Goal: Task Accomplishment & Management: Manage account settings

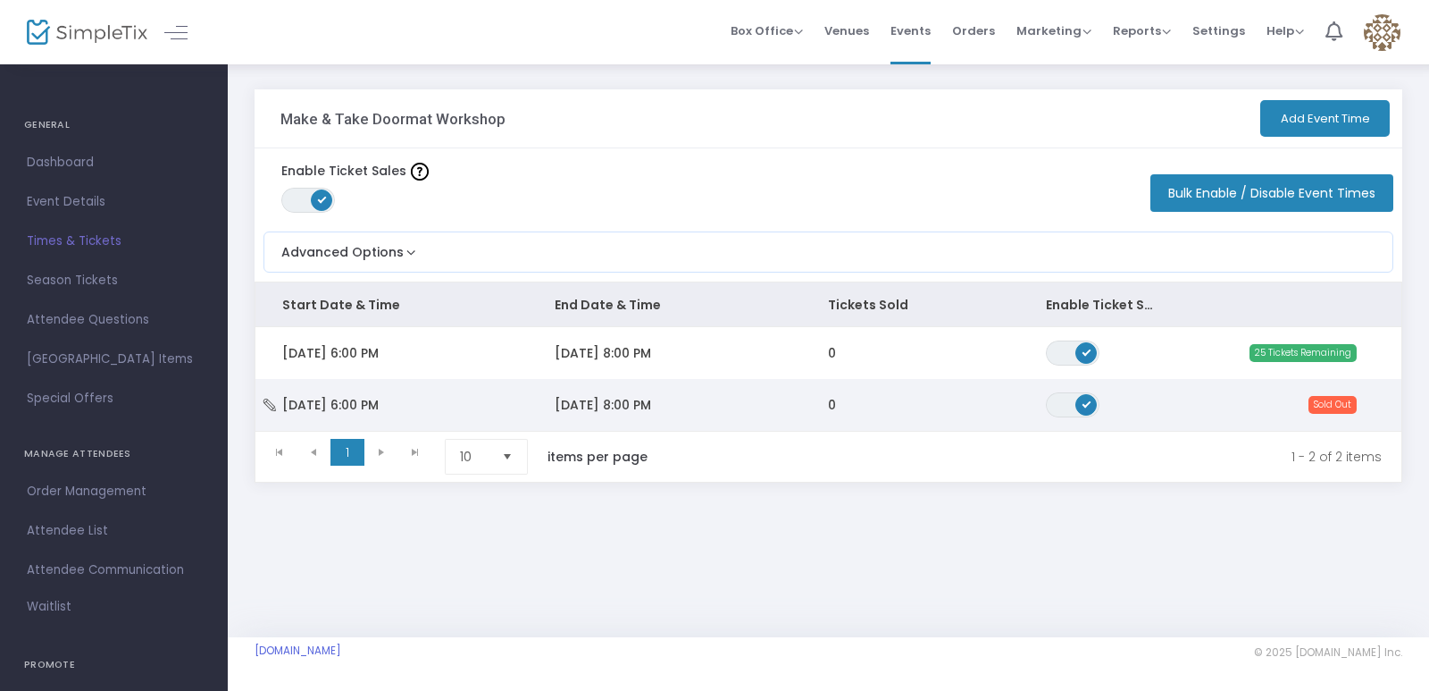
click at [1323, 407] on span "Sold Out" at bounding box center [1333, 405] width 48 height 18
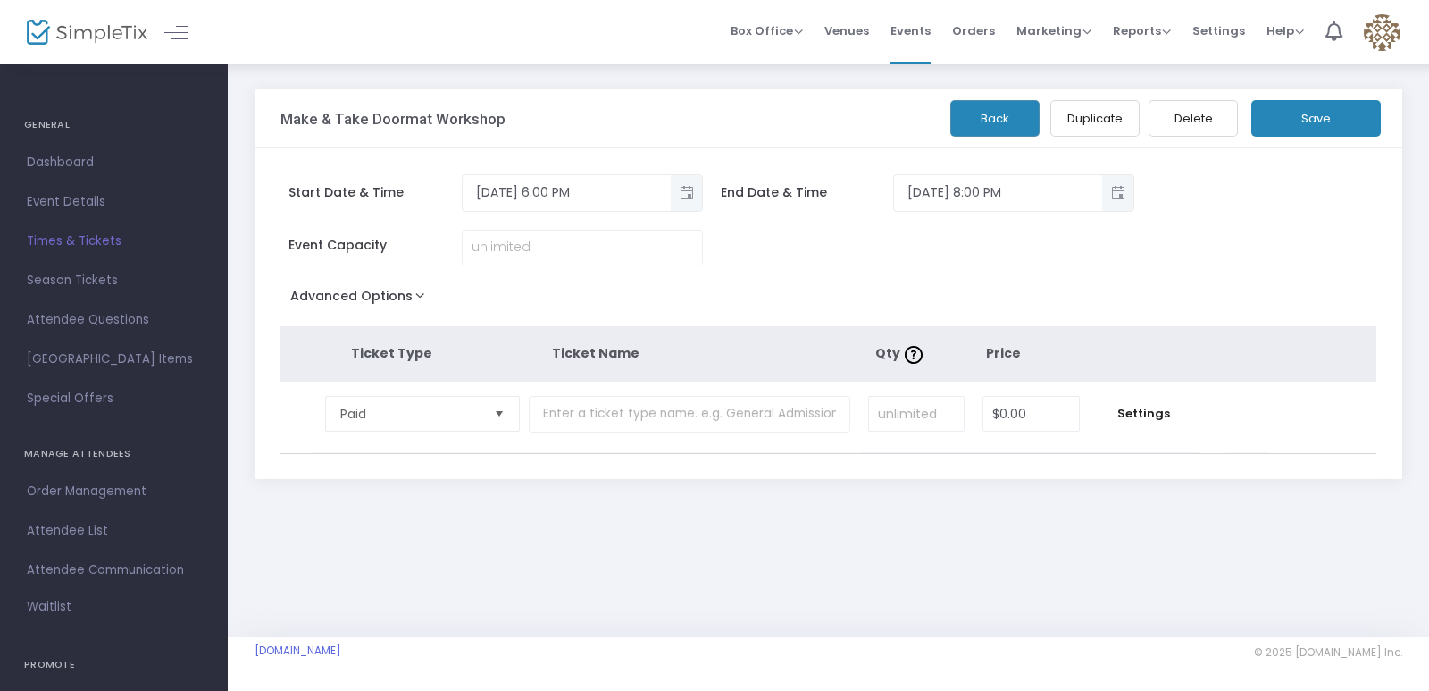
click at [1008, 116] on button "Back" at bounding box center [995, 118] width 89 height 37
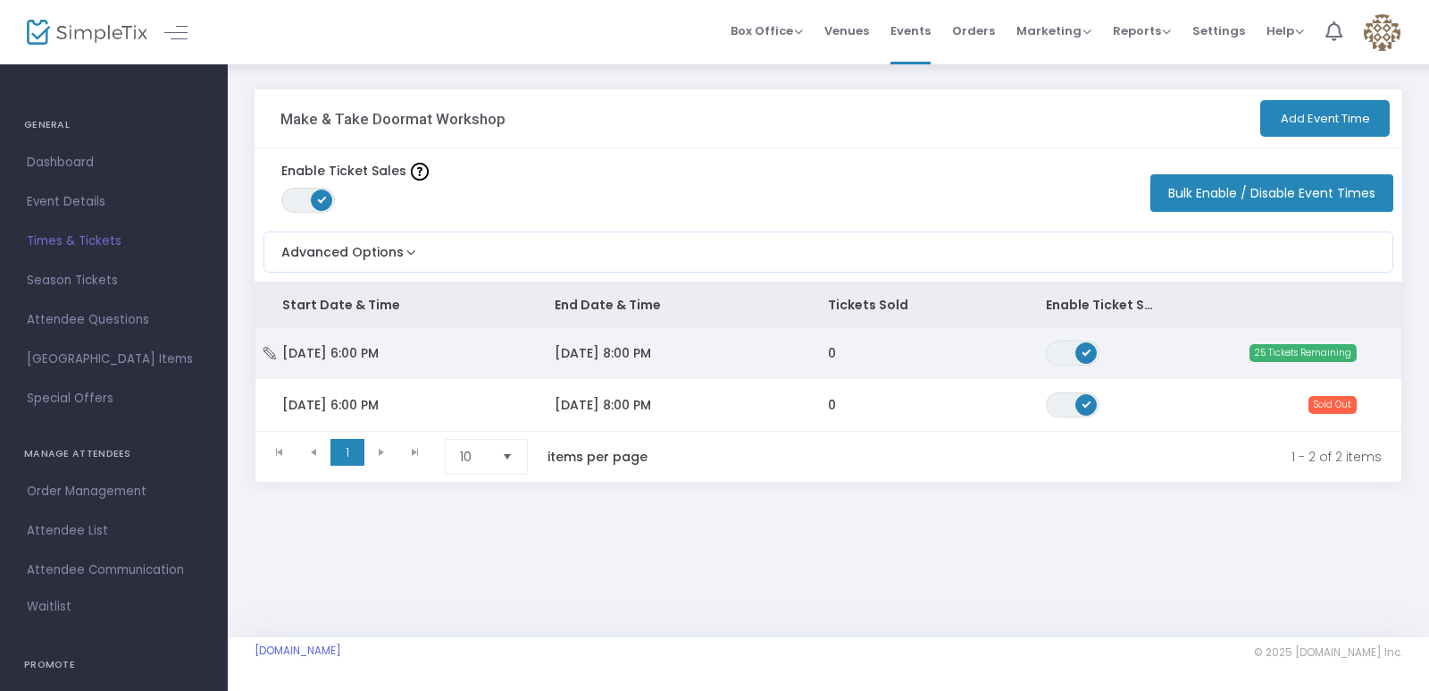
click at [1096, 359] on span "ON OFF" at bounding box center [1073, 352] width 54 height 25
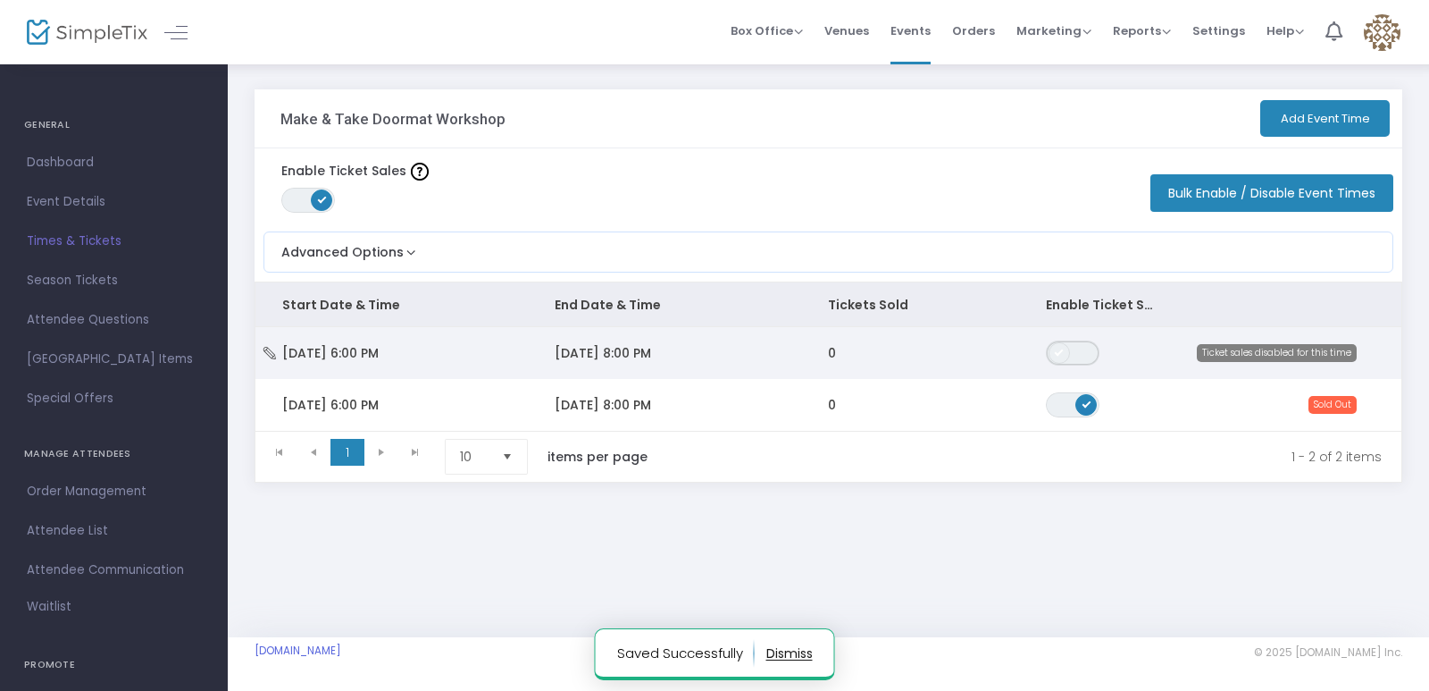
click at [1088, 355] on span "ON OFF" at bounding box center [1073, 352] width 54 height 25
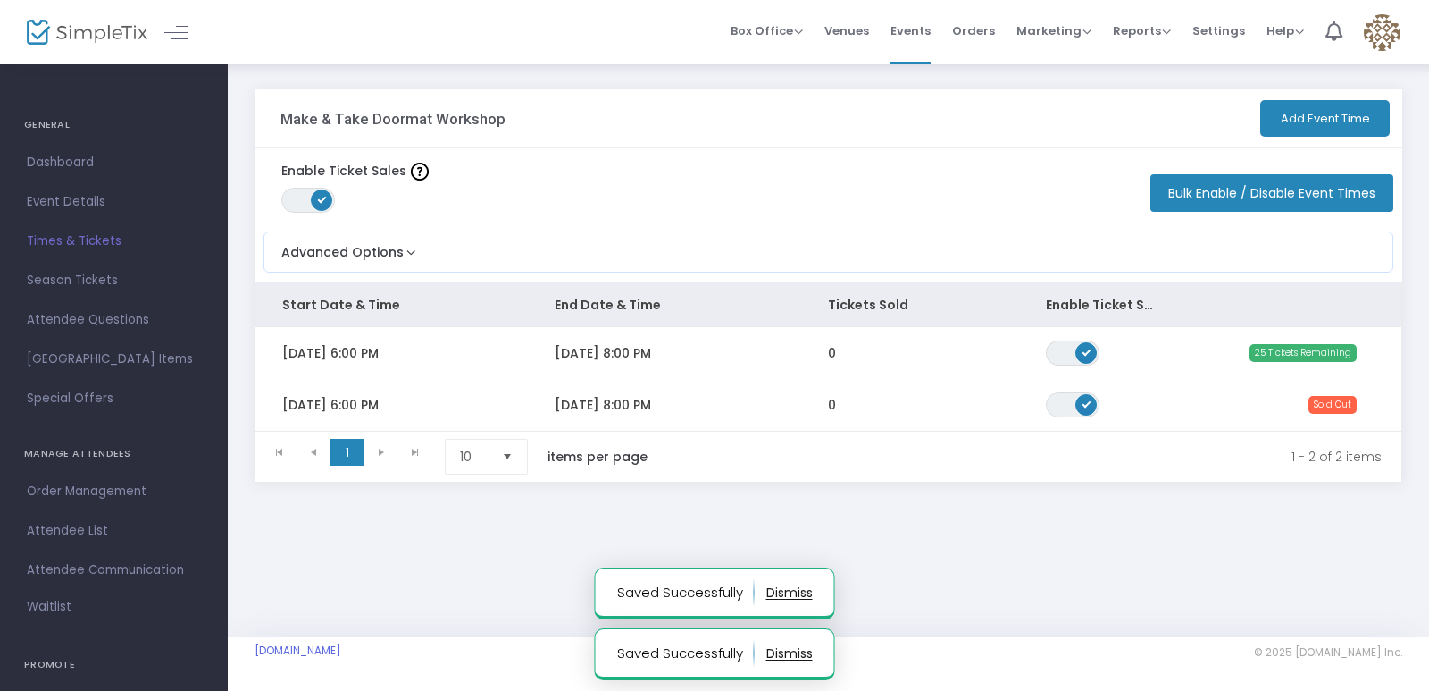
click at [1082, 392] on span "ON OFF" at bounding box center [1073, 404] width 54 height 25
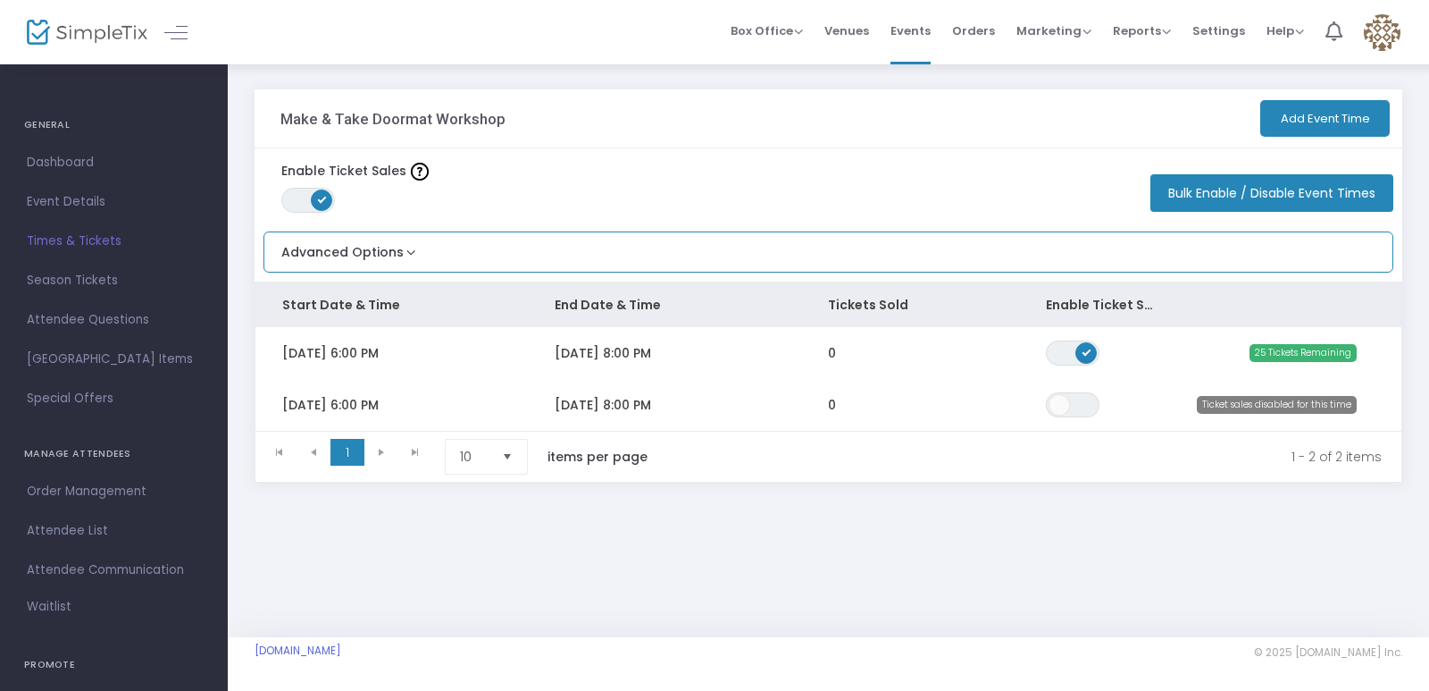
click at [421, 248] on div "Advanced Options Limit the total number of orders per event time ON OFF Save" at bounding box center [829, 251] width 1130 height 41
click at [409, 248] on button "Advanced Options" at bounding box center [341, 246] width 155 height 29
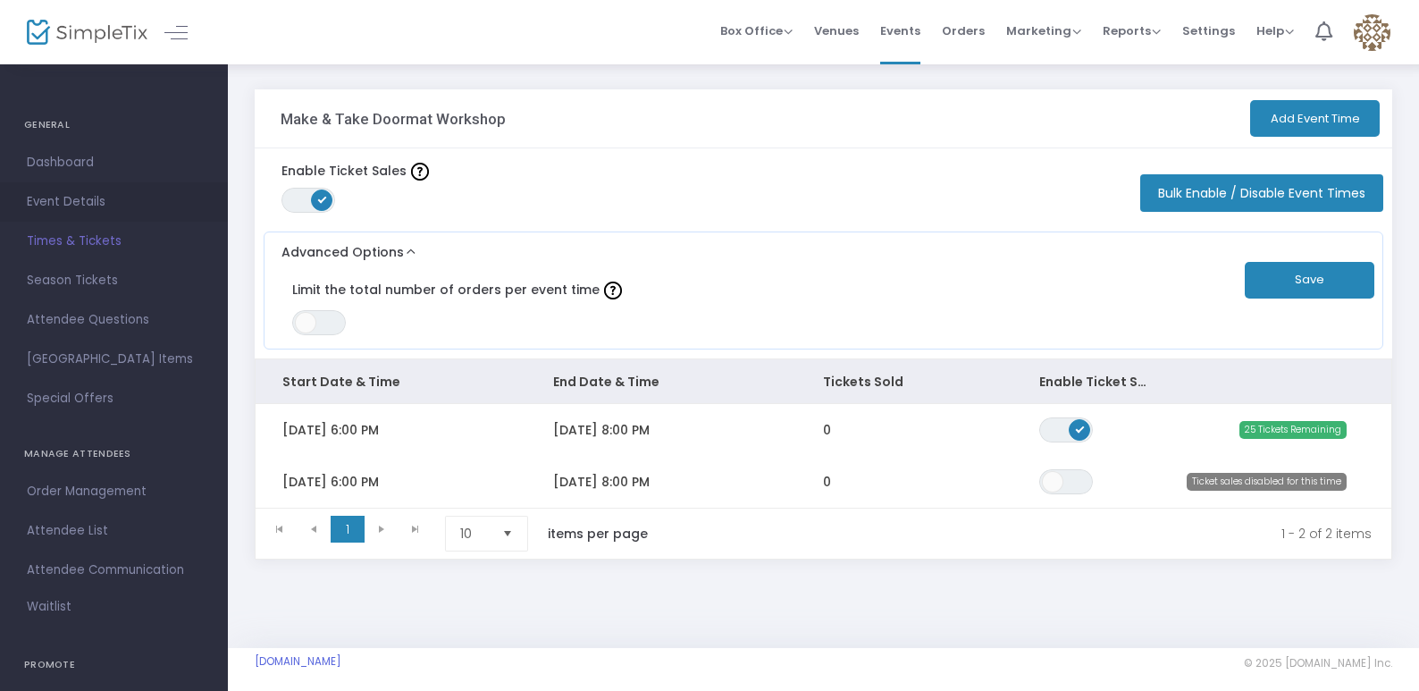
click at [87, 201] on span "Event Details" at bounding box center [114, 201] width 174 height 23
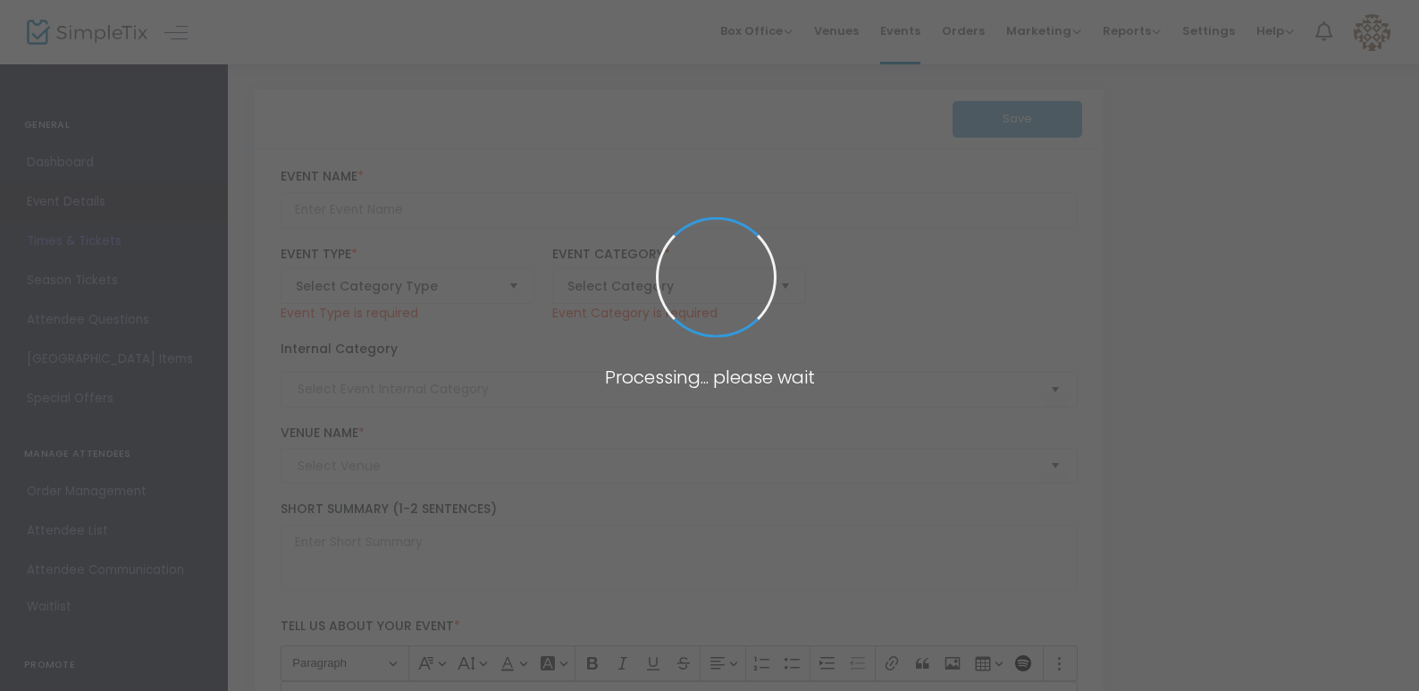
type input "Make & Take Doormat Workshop"
type textarea "Take & Make Doormat WorkshopCome get excited for spooky season and make yoursel…"
type input "Register Now"
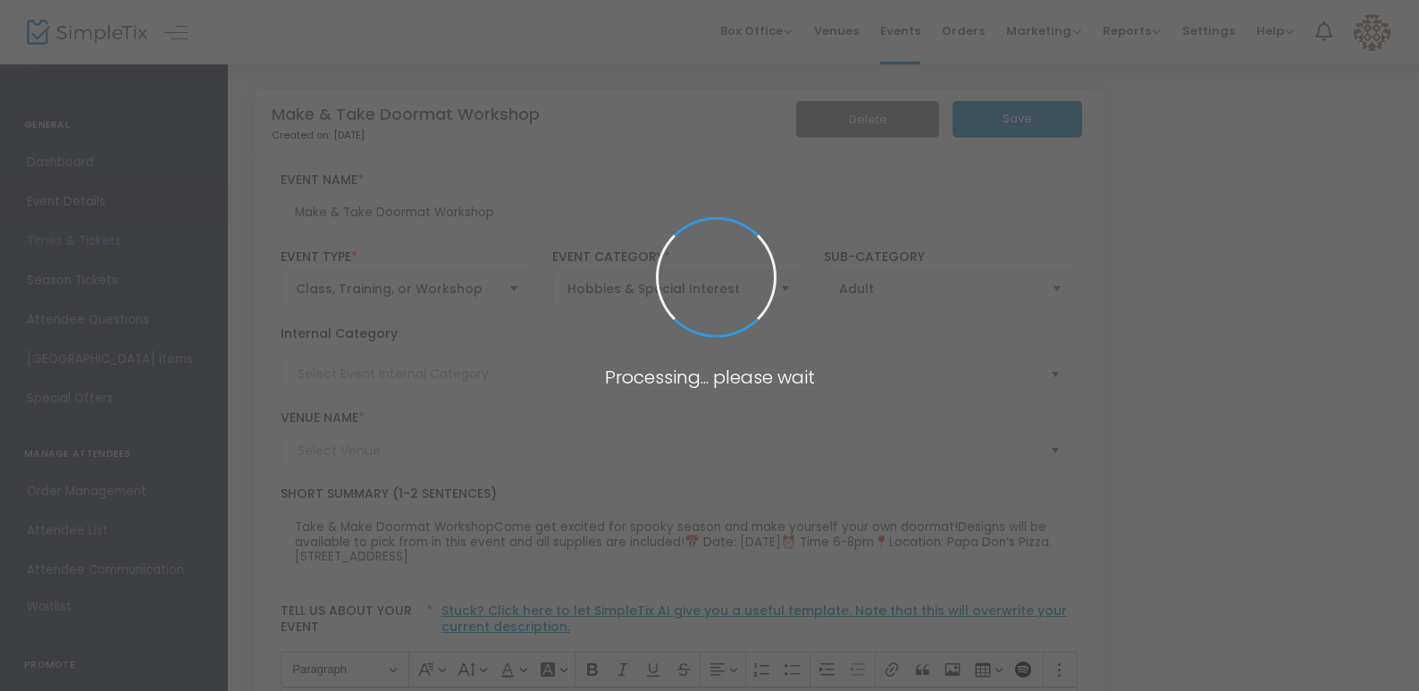
type input "Papa Dons Pizza"
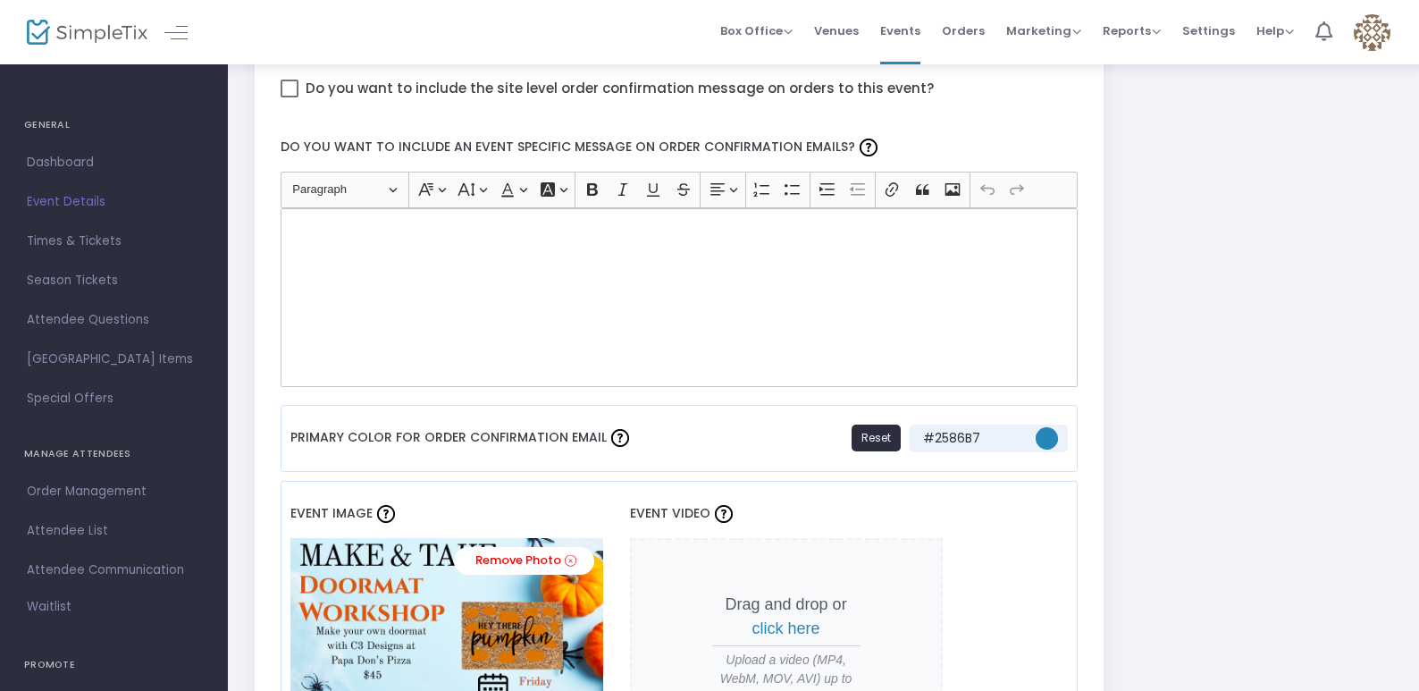
scroll to position [1072, 0]
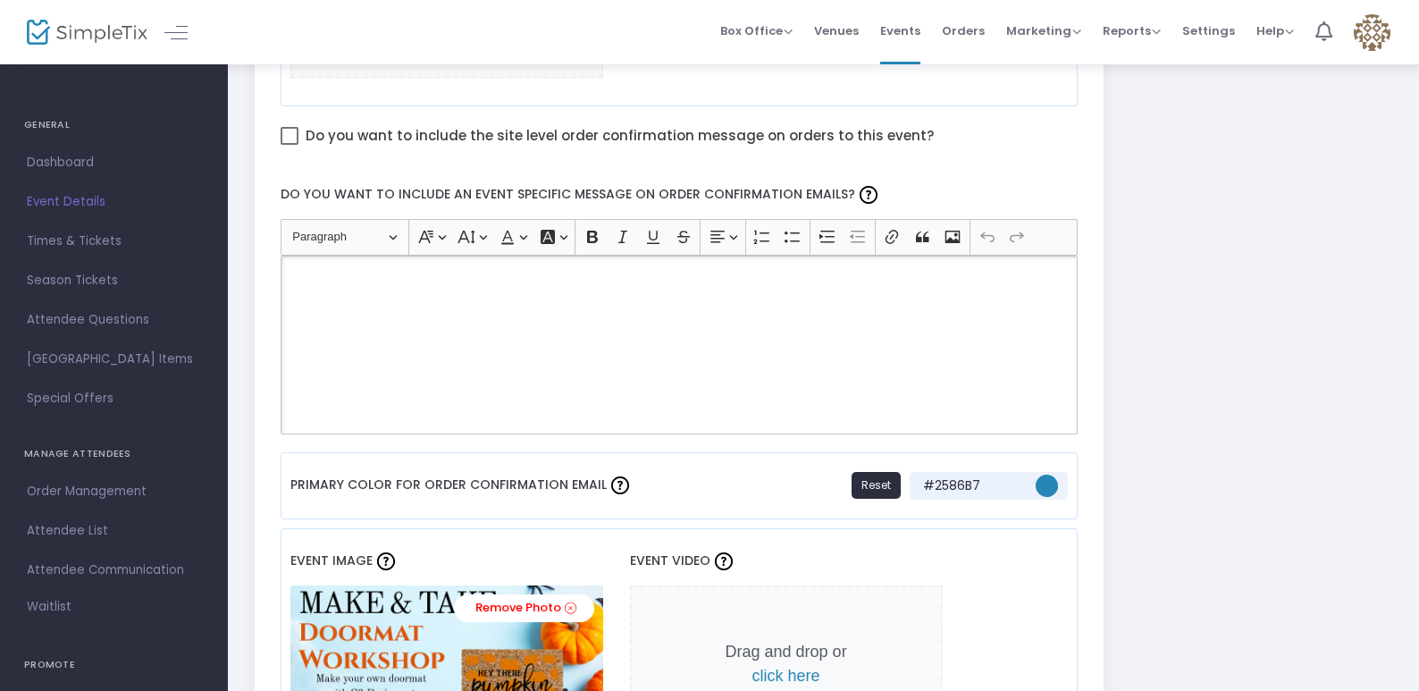
click at [465, 322] on div "Rich Text Editor, main" at bounding box center [680, 345] width 798 height 179
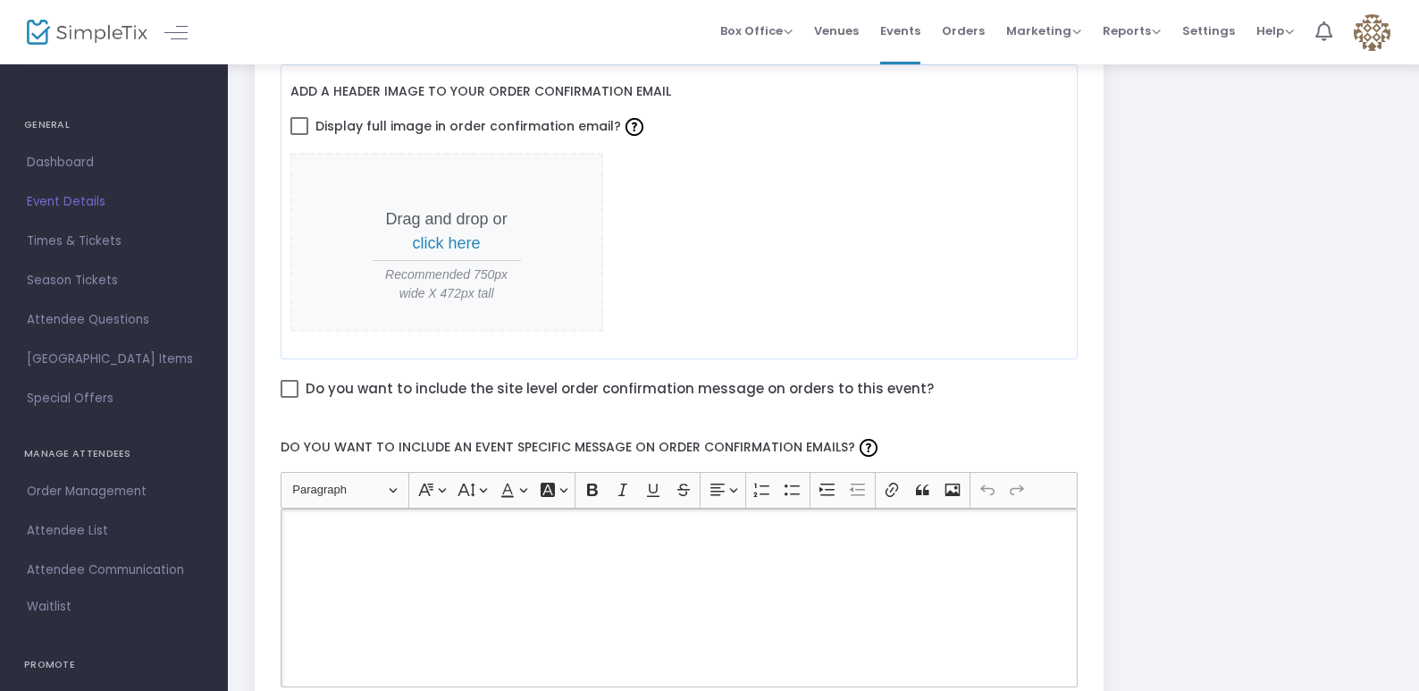
scroll to position [983, 0]
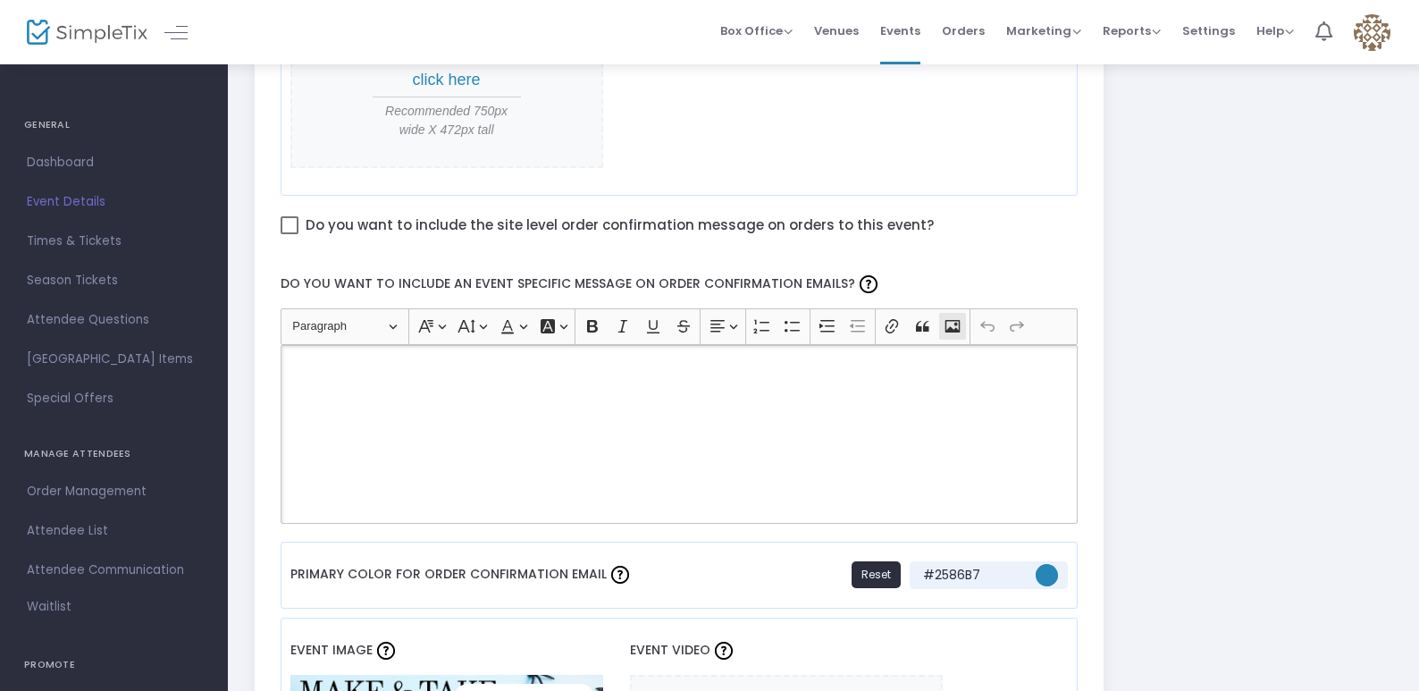
click at [944, 326] on icon "Editor toolbar" at bounding box center [952, 326] width 18 height 18
click at [954, 329] on icon "Editor toolbar" at bounding box center [952, 326] width 15 height 13
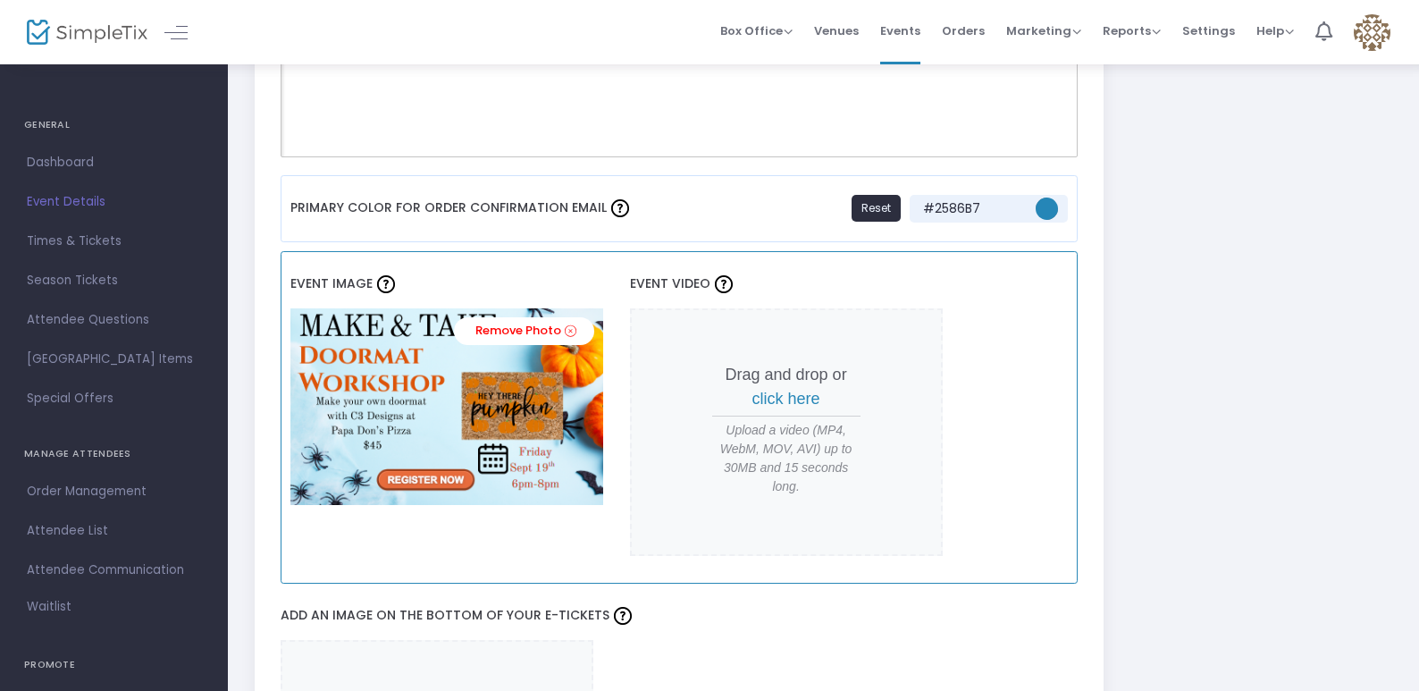
scroll to position [1072, 0]
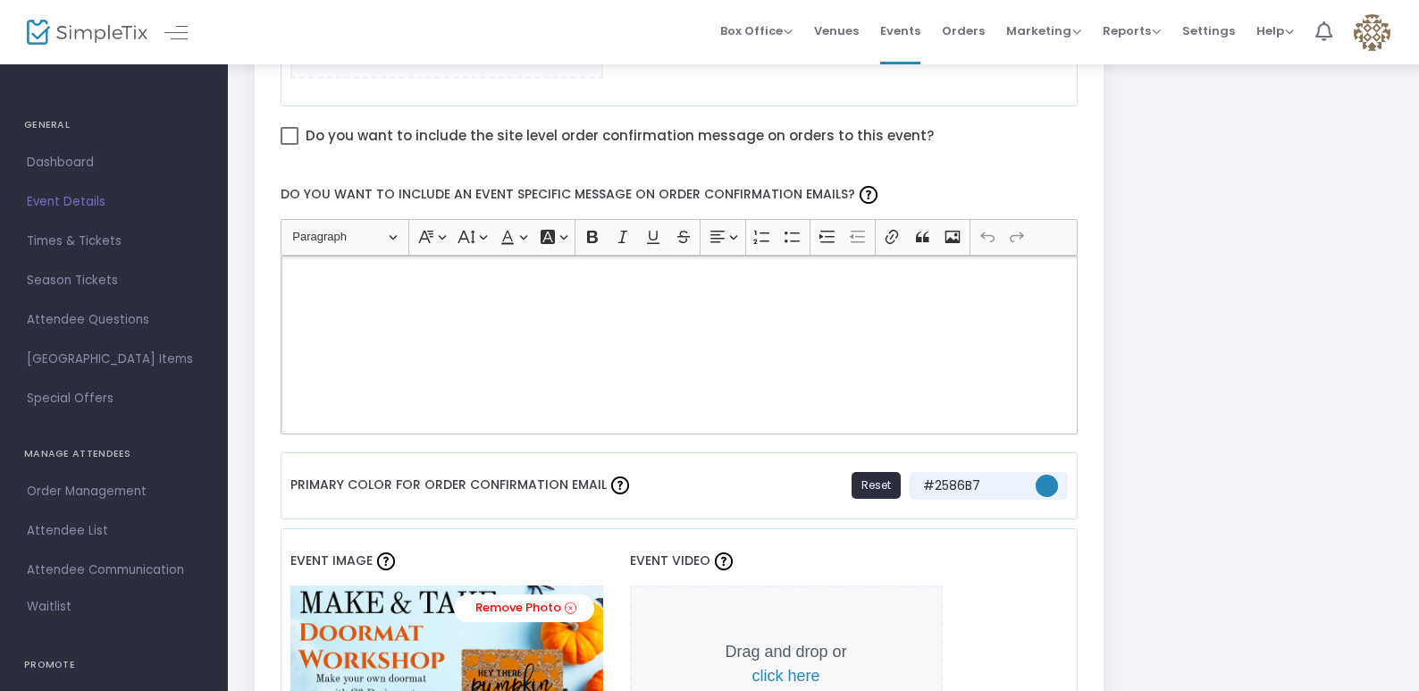
click at [401, 316] on div "Rich Text Editor, main" at bounding box center [680, 345] width 798 height 179
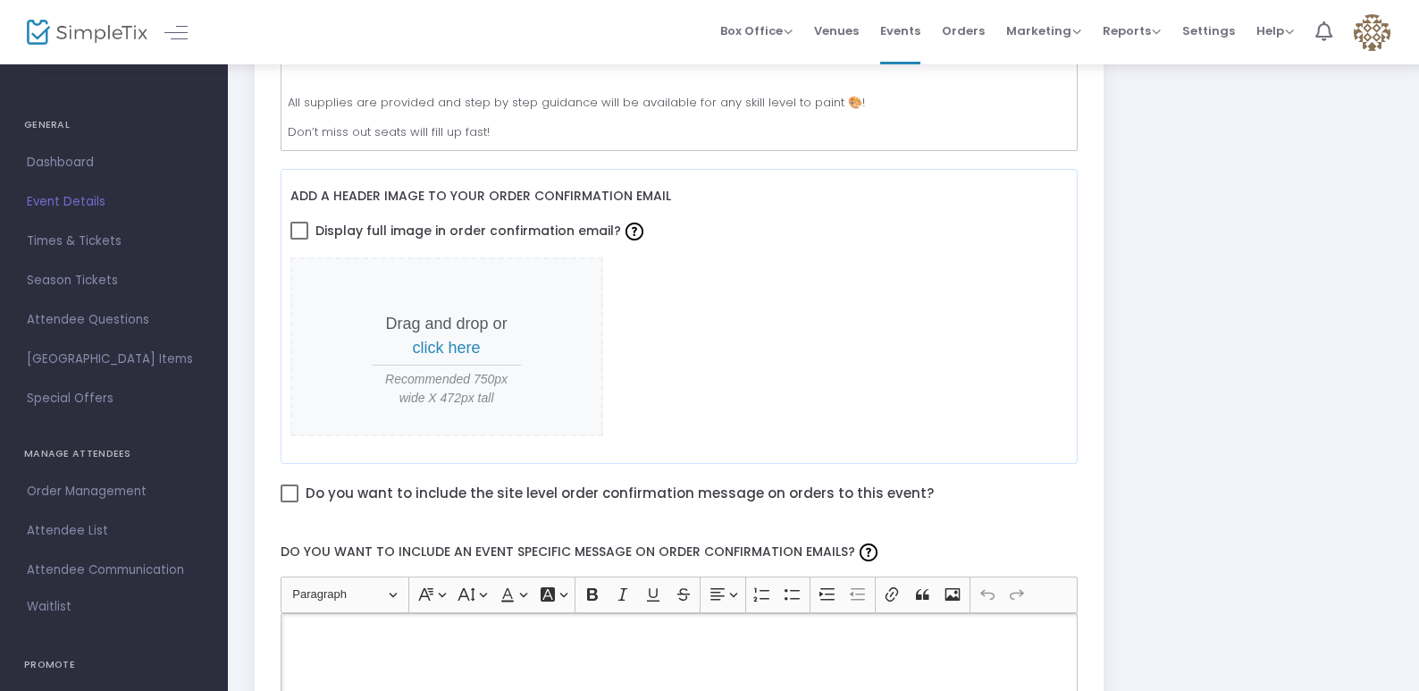
scroll to position [893, 0]
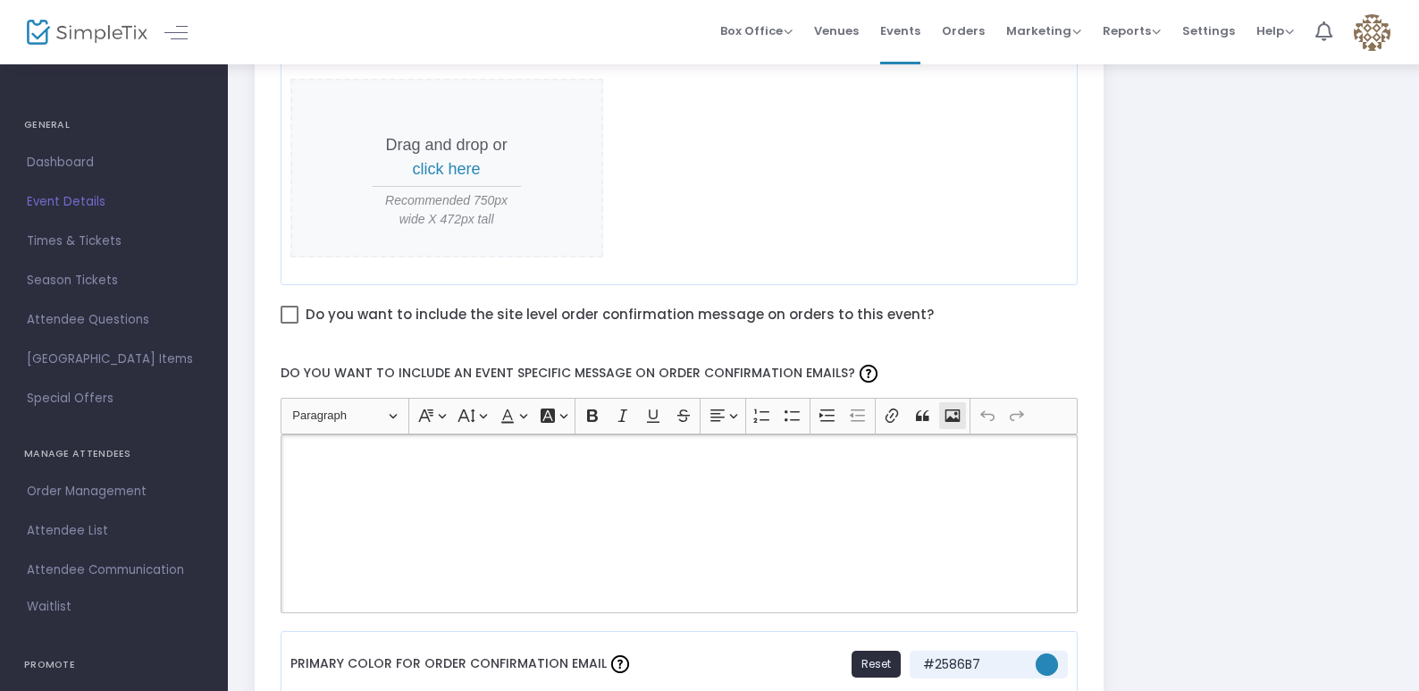
click at [946, 416] on icon "Editor toolbar" at bounding box center [952, 415] width 15 height 13
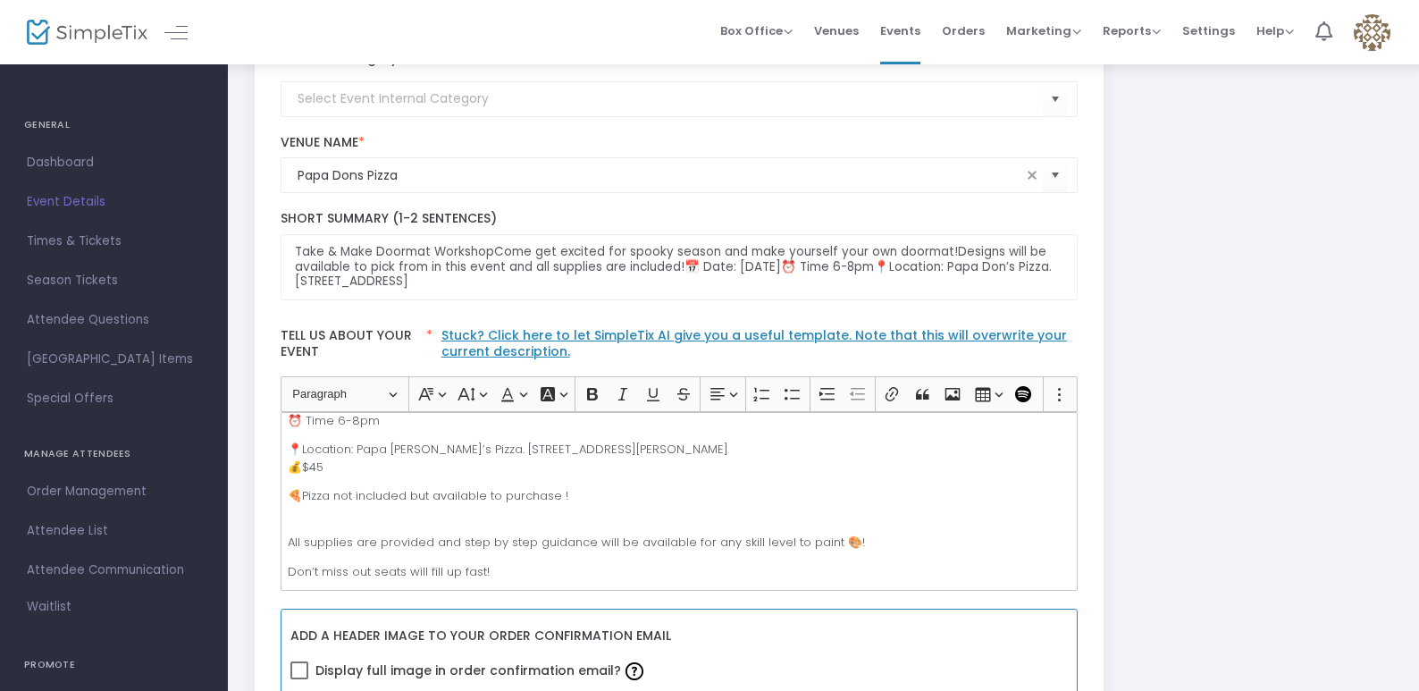
scroll to position [268, 0]
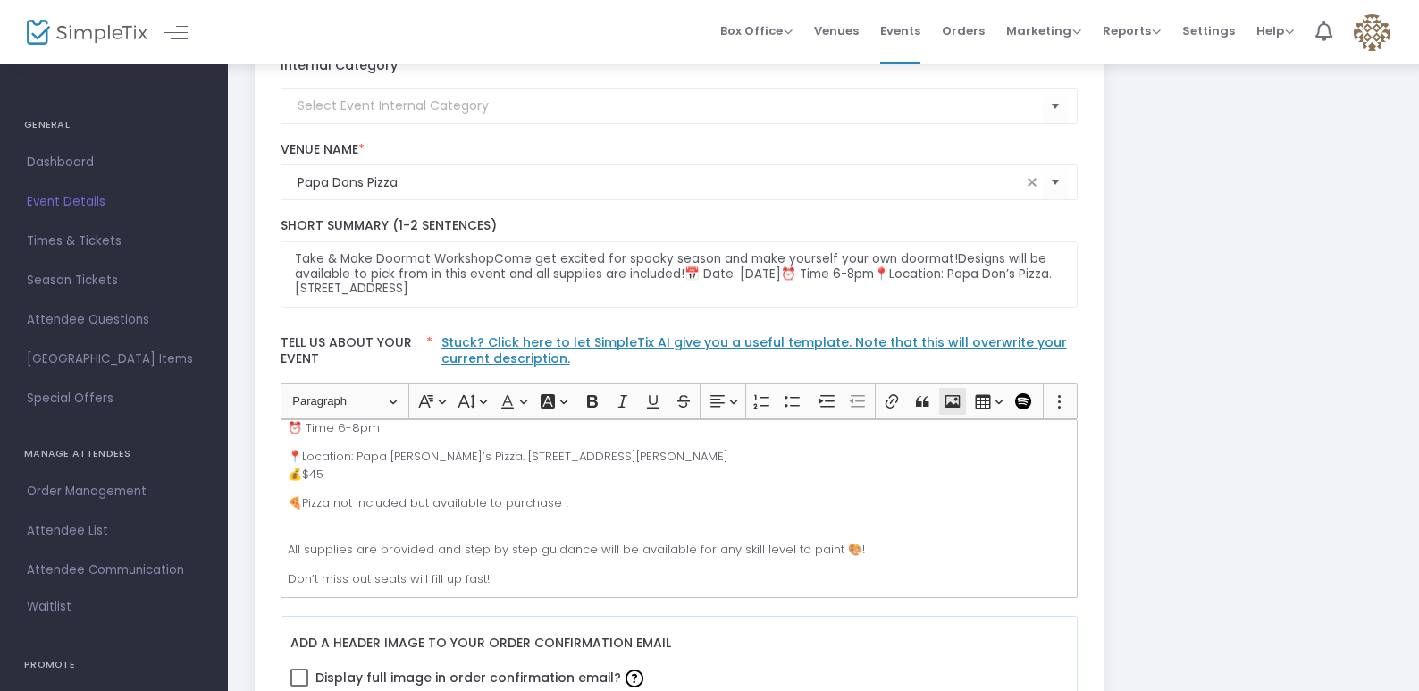
click at [948, 411] on button "Insert image Insert image" at bounding box center [952, 401] width 27 height 27
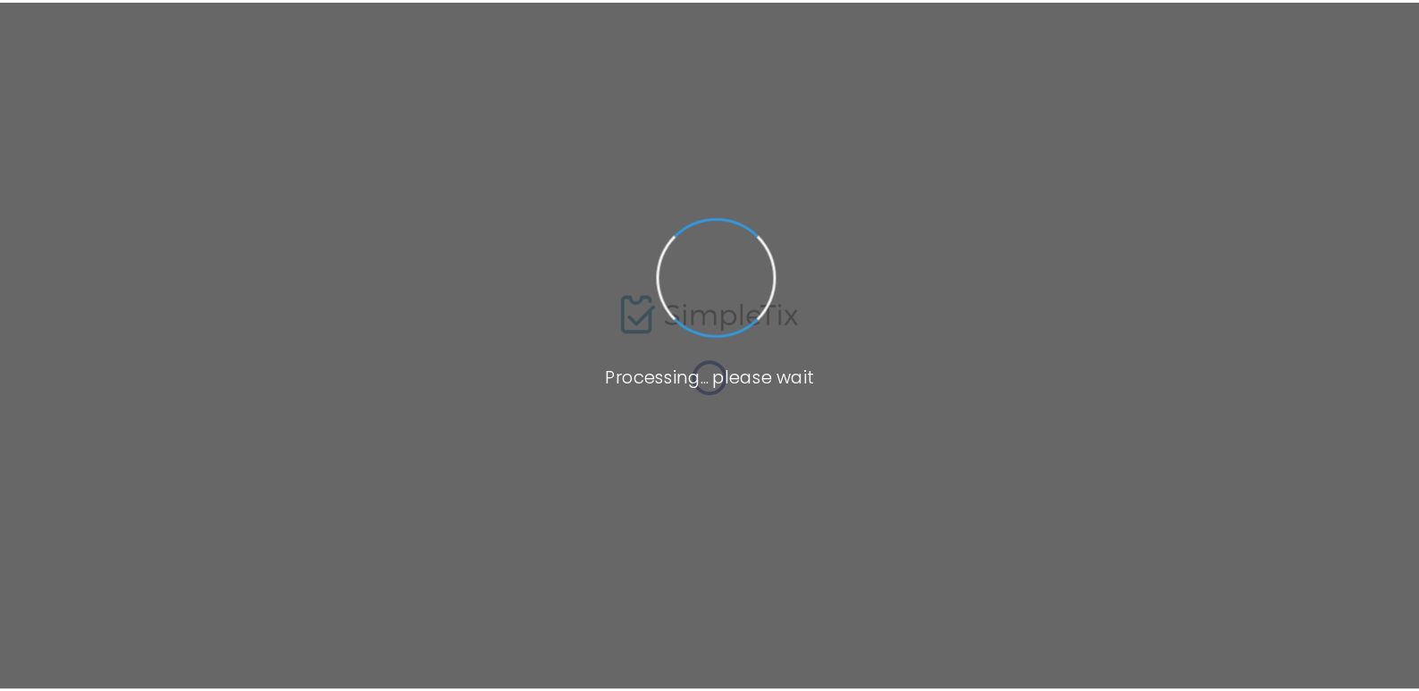
scroll to position [135, 0]
